Goal: Feedback & Contribution: Leave review/rating

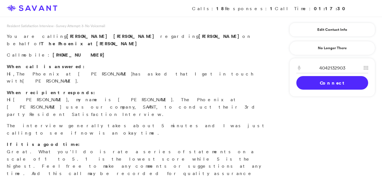
click at [305, 82] on link "Connect" at bounding box center [333, 83] width 72 height 14
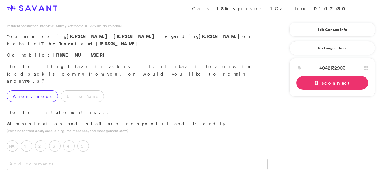
click at [30, 91] on label "Anonymous" at bounding box center [32, 96] width 51 height 11
click at [57, 140] on label "3" at bounding box center [54, 145] width 11 height 11
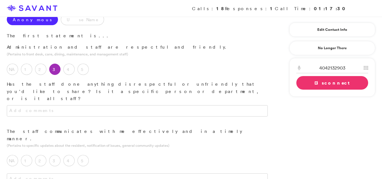
scroll to position [78, 0]
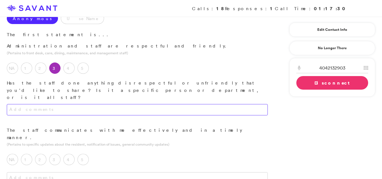
click at [143, 104] on textarea at bounding box center [137, 109] width 261 height 11
click at [130, 104] on textarea at bounding box center [137, 109] width 261 height 11
click at [112, 104] on textarea "There has been something" at bounding box center [137, 109] width 261 height 11
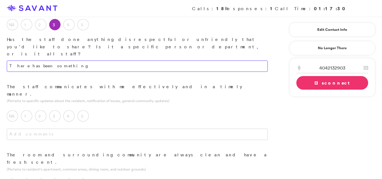
scroll to position [123, 0]
click at [66, 59] on textarea "There has been something" at bounding box center [137, 64] width 261 height 11
type textarea "There has been something"
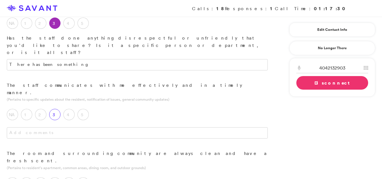
click at [59, 109] on label "3" at bounding box center [54, 114] width 11 height 11
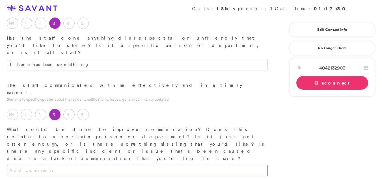
click at [44, 165] on textarea at bounding box center [137, 170] width 261 height 11
drag, startPoint x: 44, startPoint y: 121, endPoint x: 132, endPoint y: 121, distance: 87.7
click at [132, 165] on textarea at bounding box center [137, 170] width 261 height 11
click at [125, 165] on textarea at bounding box center [137, 170] width 261 height 11
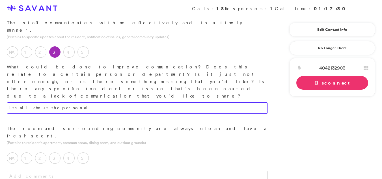
scroll to position [187, 0]
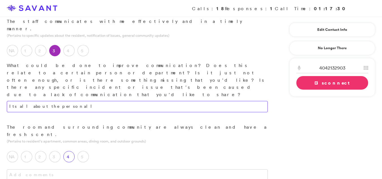
type textarea "Its all about the personall"
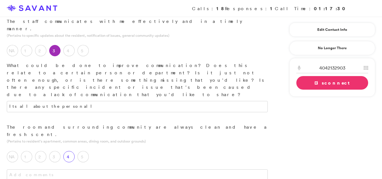
click at [68, 151] on label "4" at bounding box center [68, 156] width 11 height 11
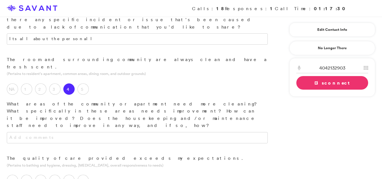
scroll to position [256, 0]
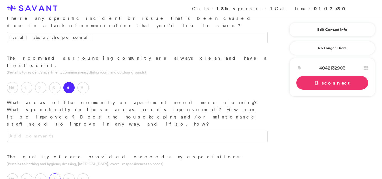
click at [56, 174] on label "3" at bounding box center [54, 179] width 11 height 11
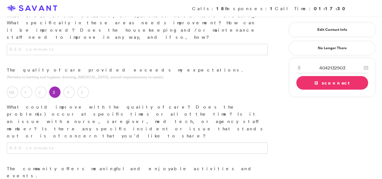
scroll to position [350, 0]
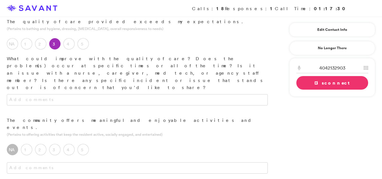
scroll to position [403, 0]
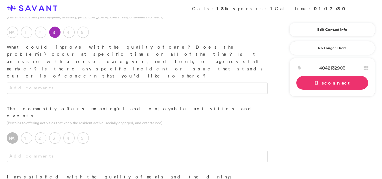
drag, startPoint x: 382, startPoint y: 90, endPoint x: 386, endPoint y: 107, distance: 17.3
click at [382, 107] on html "Calls: 18 Responses: 1 Call Time: 01:17:30 Resident Satisfaction Interview - Su…" at bounding box center [191, 138] width 382 height 1083
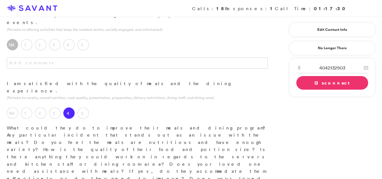
scroll to position [490, 0]
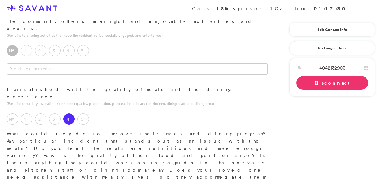
drag, startPoint x: 380, startPoint y: 119, endPoint x: 385, endPoint y: 125, distance: 7.7
click at [382, 125] on html "Calls: 18 Responses: 1 Call Time: 01:17:30 Resident Satisfaction Interview - Su…" at bounding box center [191, 51] width 382 height 1083
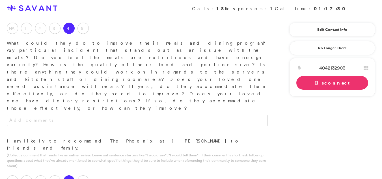
scroll to position [549, 0]
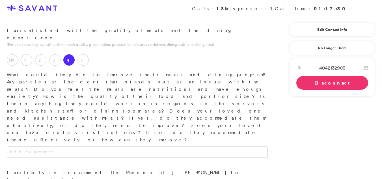
type textarea "b"
type textarea "I woule"
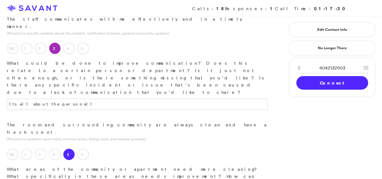
scroll to position [190, 0]
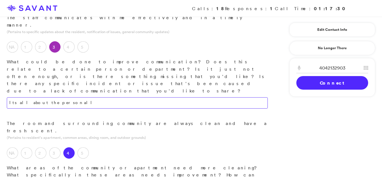
type textarea "The care staff is very good"
click at [63, 97] on textarea "Its all about the personall" at bounding box center [137, 102] width 261 height 11
type textarea "Its all about the personall."
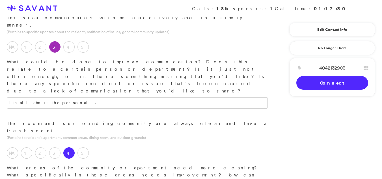
drag, startPoint x: 19, startPoint y: 133, endPoint x: 0, endPoint y: 112, distance: 28.2
click at [0, 120] on div "The room and surrounding community are always clean and have a fresh scent. (Pe…" at bounding box center [137, 169] width 275 height 99
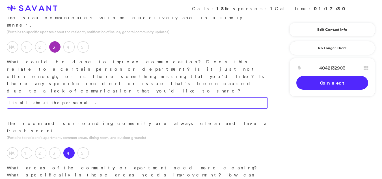
type textarea "I will not comment on most of this im just giving a score."
click at [64, 97] on textarea "Its all about the personall." at bounding box center [137, 102] width 261 height 11
drag, startPoint x: 64, startPoint y: 55, endPoint x: 140, endPoint y: 55, distance: 76.1
click at [140, 97] on textarea "Its all about the personall." at bounding box center [137, 102] width 261 height 11
click at [134, 97] on textarea "Its all about the personall." at bounding box center [137, 102] width 261 height 11
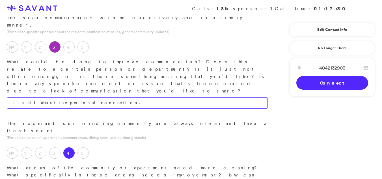
type textarea "It is all about the personal connection."
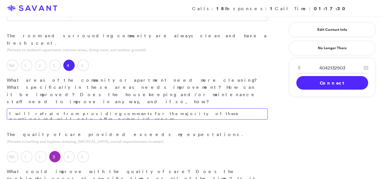
scroll to position [281, 0]
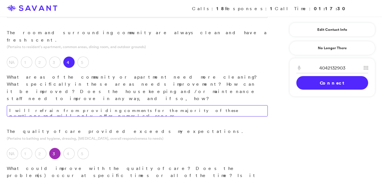
type textarea "I will refrain from providing comments for the majority of these questions and …"
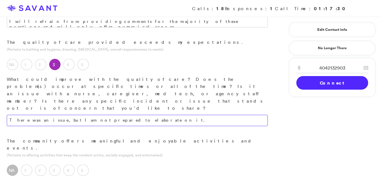
scroll to position [372, 0]
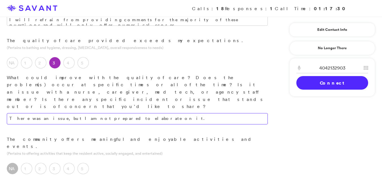
type textarea "There was an issue, but I am not prepared to elaborate on it."
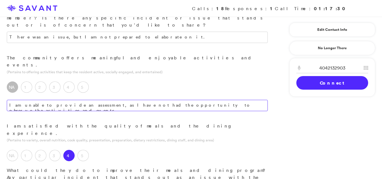
scroll to position [455, 0]
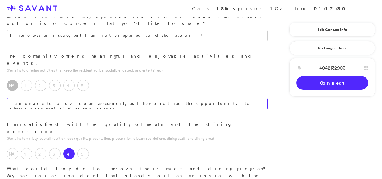
type textarea "I am unable to provide an assessment, as I have not had the opportunity to obse…"
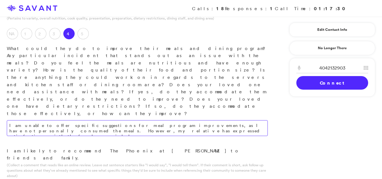
scroll to position [577, 0]
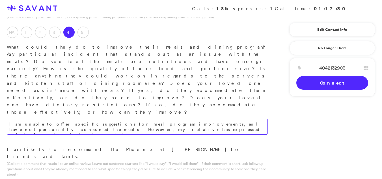
type textarea "I am unable to offer specific suggestions for meal program improvements, as I h…"
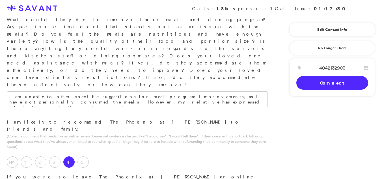
scroll to position [606, 0]
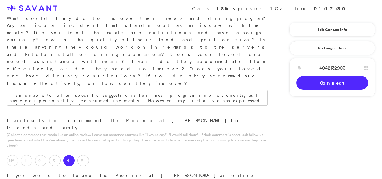
type textarea "I recommend this community due to its competitive pricing."
type textarea "Additional nursing staff should be considered for hire."
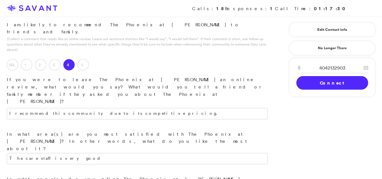
scroll to position [729, 0]
